Goal: Find contact information: Find contact information

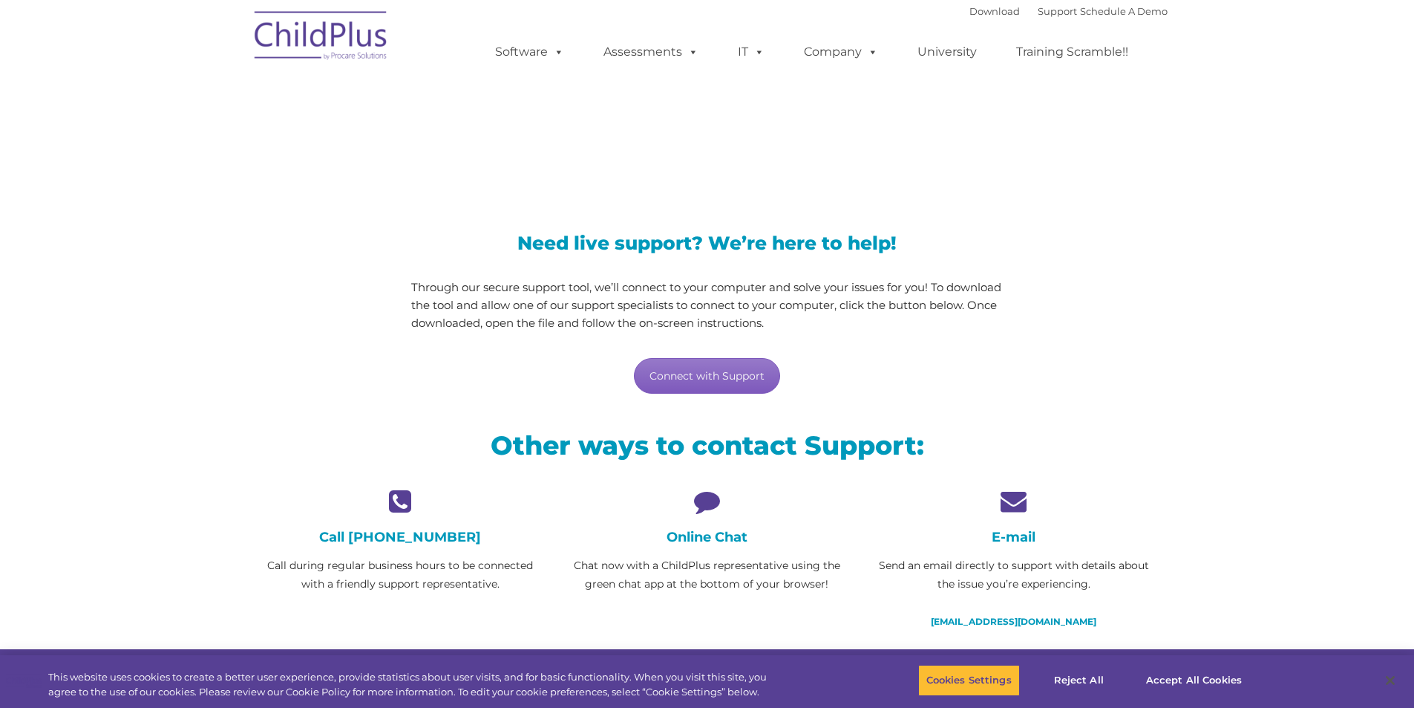
click at [715, 385] on link "Connect with Support" at bounding box center [707, 376] width 146 height 36
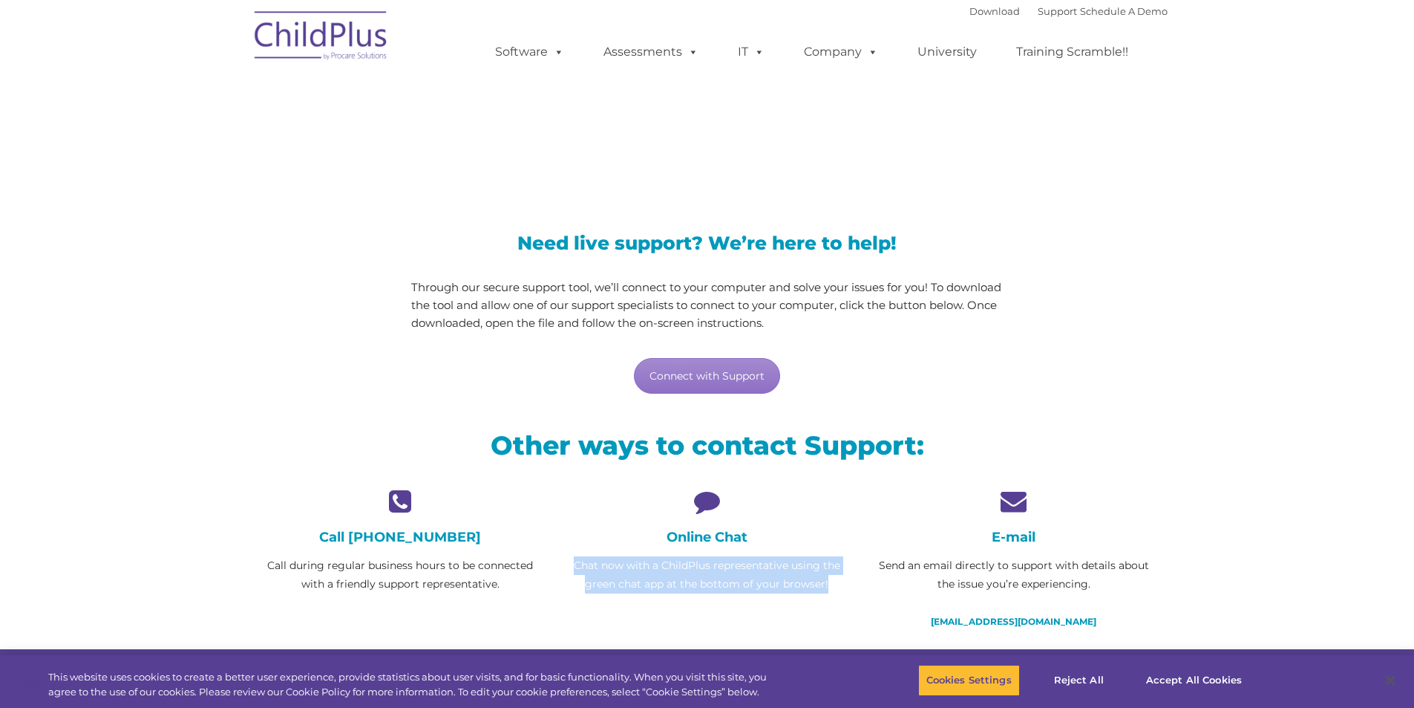
drag, startPoint x: 571, startPoint y: 557, endPoint x: 830, endPoint y: 588, distance: 261.0
click at [830, 588] on p "Chat now with a ChildPlus representative using the green chat app at the bottom…" at bounding box center [707, 574] width 284 height 37
click at [830, 586] on p "Chat now with a ChildPlus representative using the green chat app at the bottom…" at bounding box center [707, 574] width 284 height 37
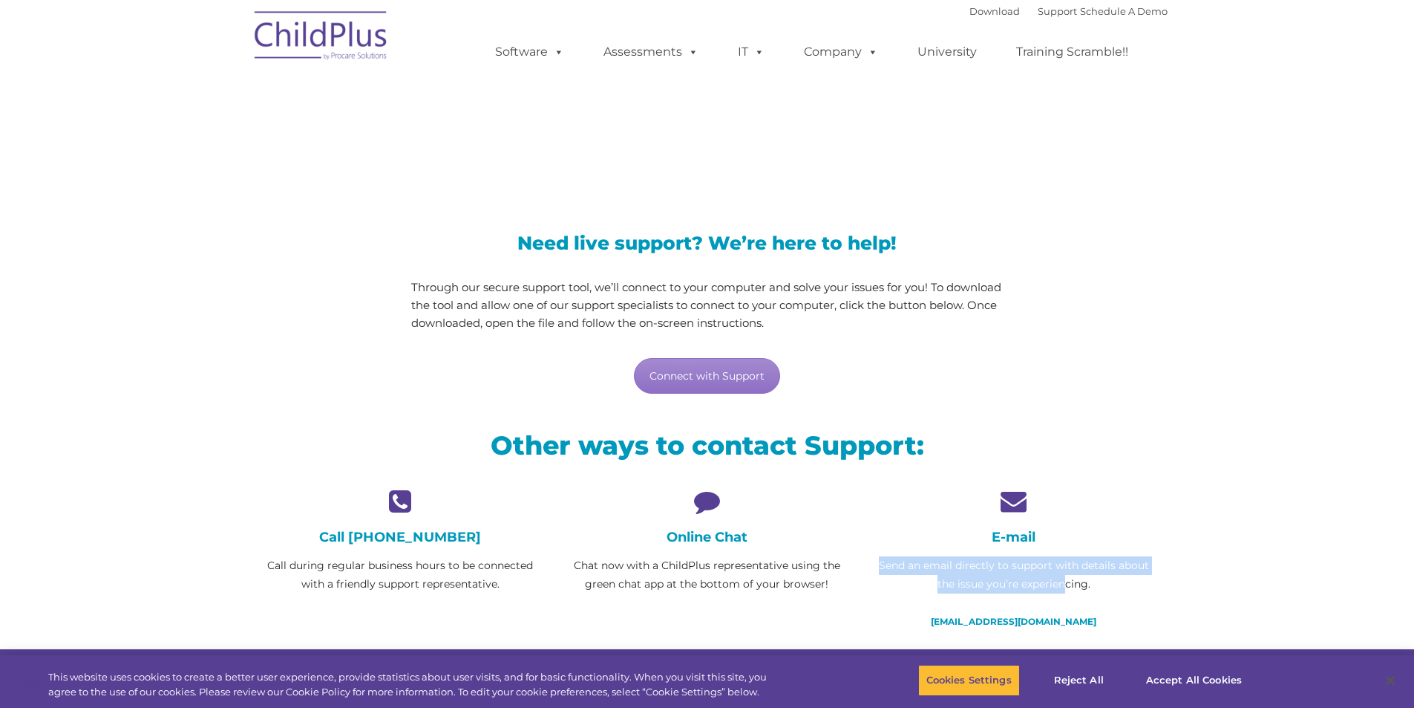
drag, startPoint x: 1019, startPoint y: 561, endPoint x: 1062, endPoint y: 585, distance: 49.2
click at [1062, 587] on div "E-mail Send an email directly to support with details about the issue you’re ex…" at bounding box center [1013, 568] width 307 height 161
click at [1062, 584] on p "Send an email directly to support with details about the issue you’re experienc…" at bounding box center [1014, 574] width 284 height 37
click at [1089, 587] on p "Send an email directly to support with details about the issue you’re experienc…" at bounding box center [1014, 574] width 284 height 37
drag, startPoint x: 944, startPoint y: 619, endPoint x: 1098, endPoint y: 629, distance: 154.7
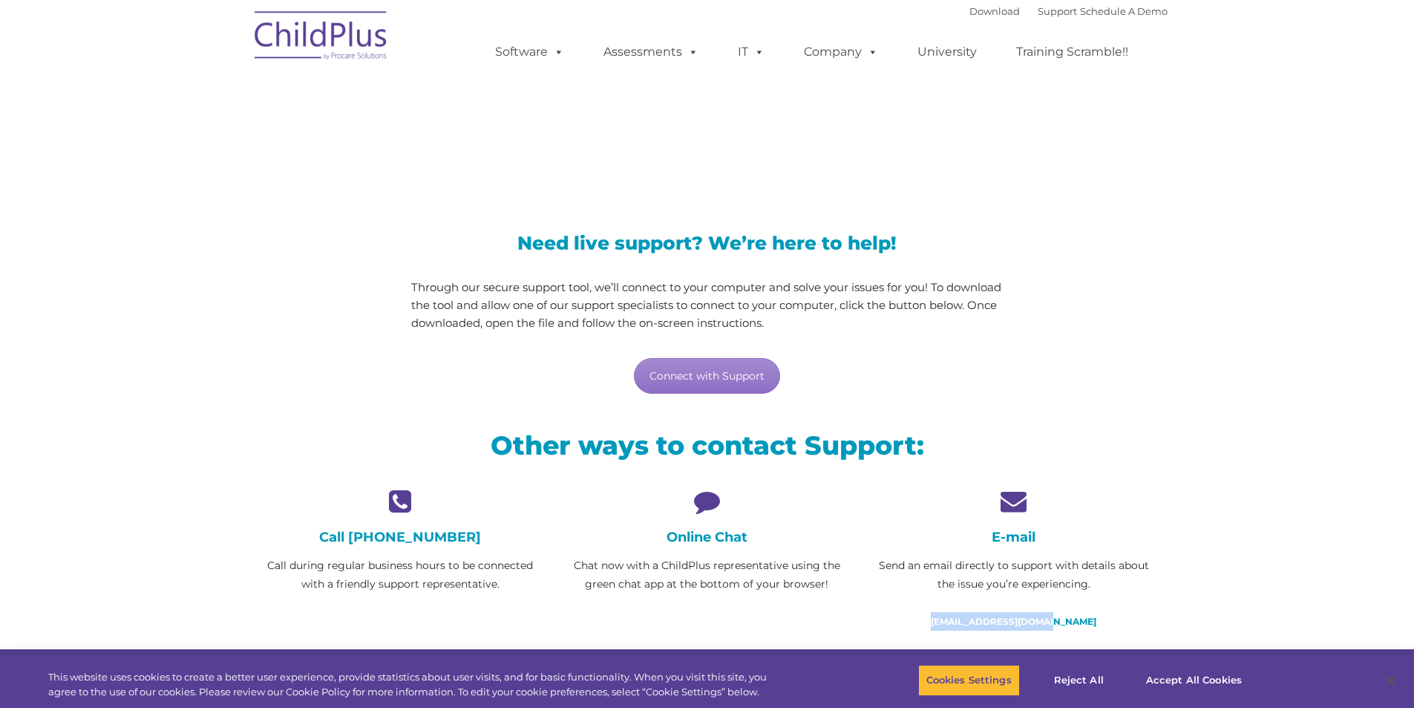
click at [1098, 630] on p "[EMAIL_ADDRESS][DOMAIN_NAME]" at bounding box center [1014, 621] width 284 height 19
copy link "[EMAIL_ADDRESS][DOMAIN_NAME]"
